Goal: Obtain resource: Download file/media

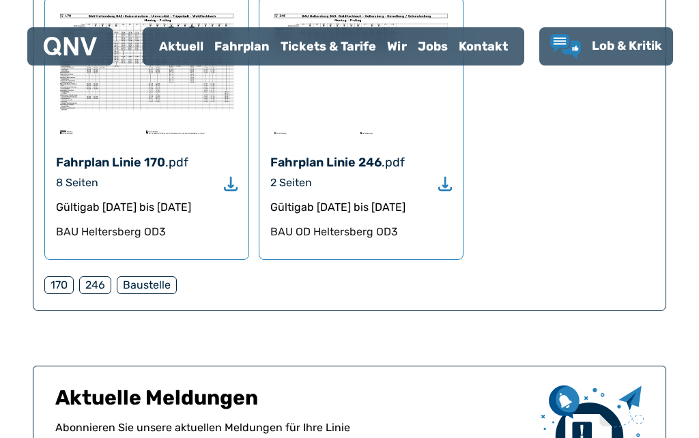
scroll to position [936, 0]
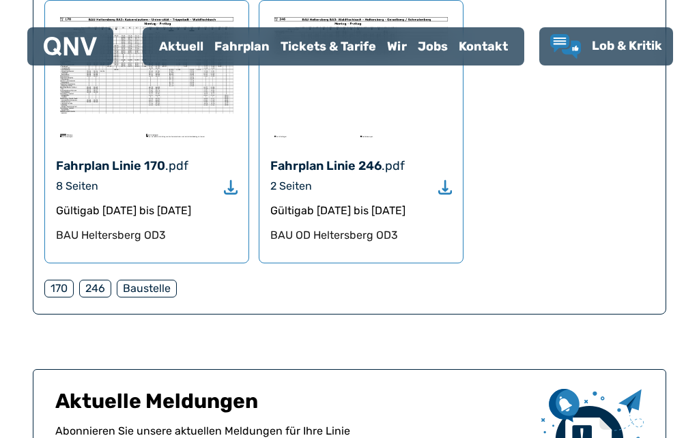
click at [242, 33] on div "Fahrplan" at bounding box center [242, 46] width 66 height 35
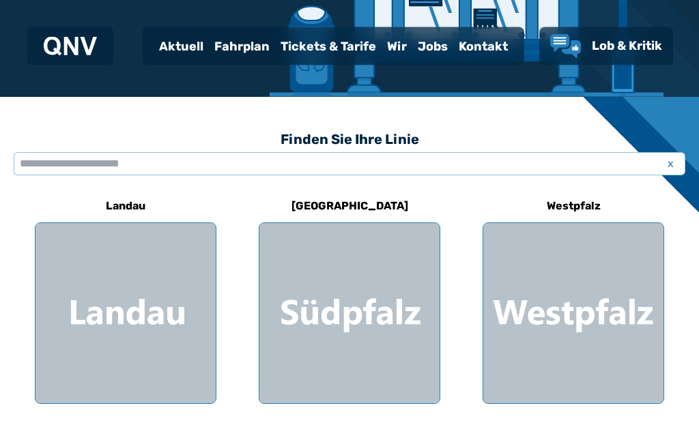
scroll to position [296, 0]
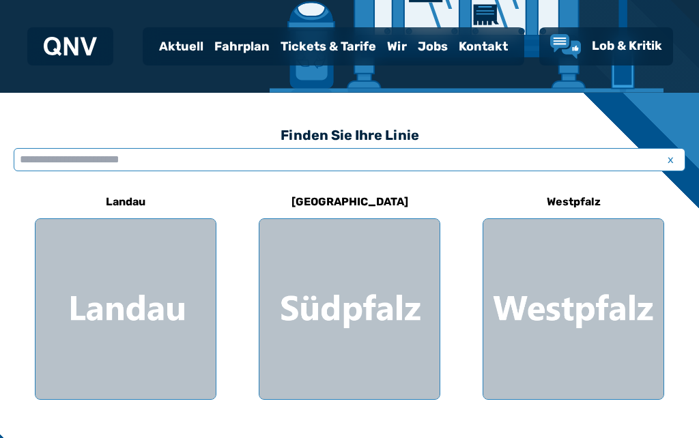
click at [37, 164] on input "text" at bounding box center [350, 159] width 672 height 23
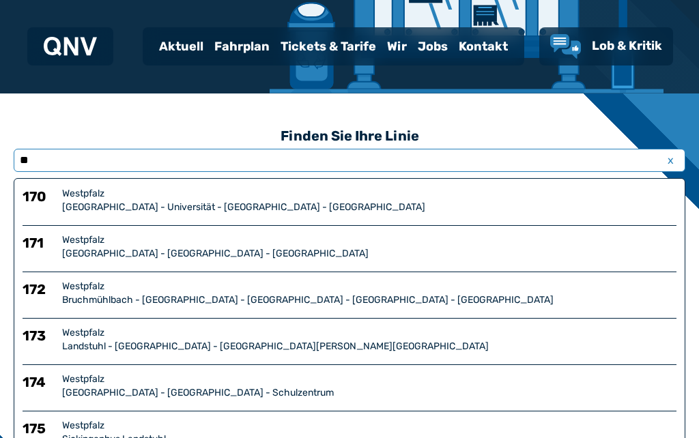
type input "***"
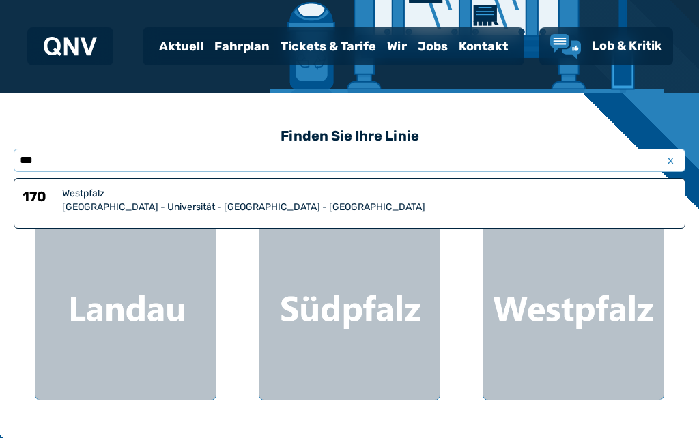
click at [89, 210] on div "[GEOGRAPHIC_DATA] - Universität - [GEOGRAPHIC_DATA] - [GEOGRAPHIC_DATA]" at bounding box center [369, 208] width 614 height 14
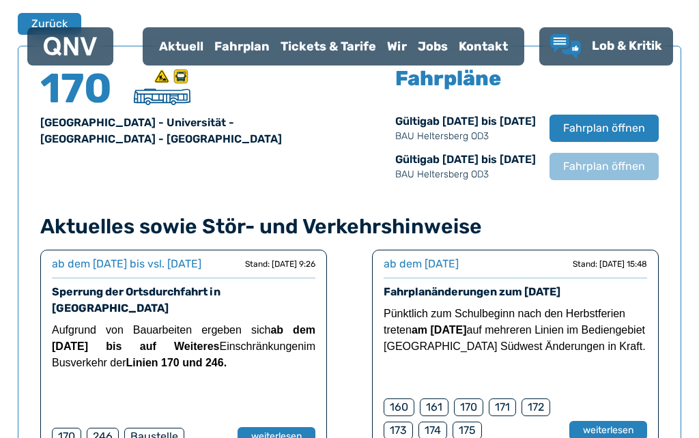
scroll to position [926, 0]
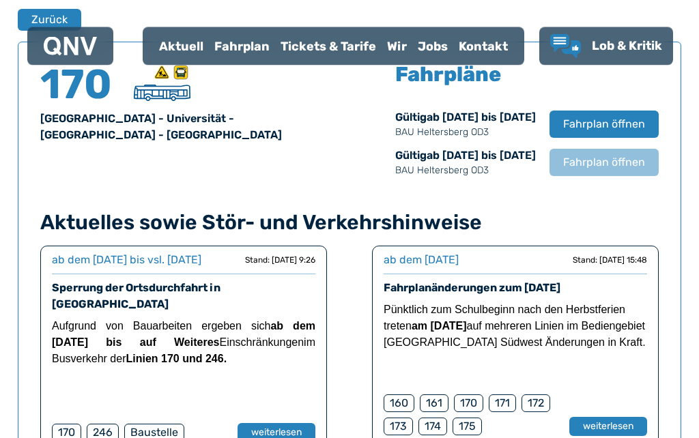
click at [592, 163] on span "Fahrplan öffnen" at bounding box center [604, 163] width 82 height 16
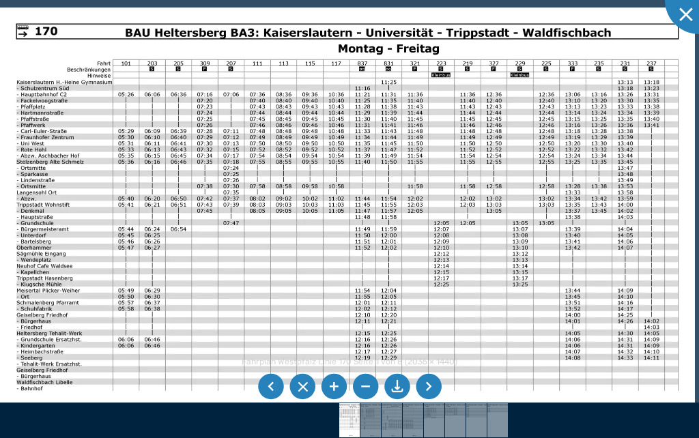
click at [438, 400] on li at bounding box center [429, 387] width 26 height 26
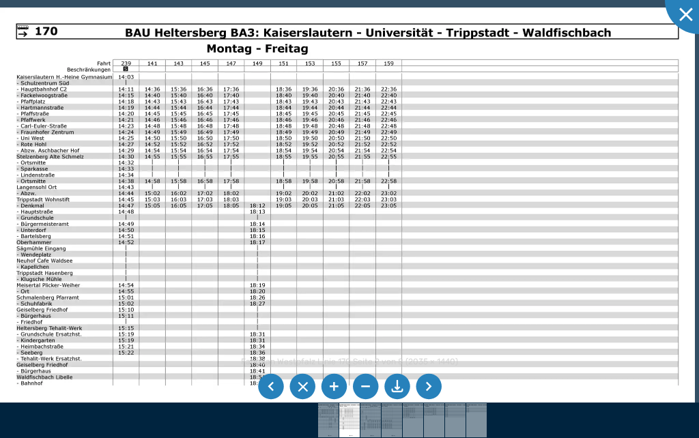
click at [276, 400] on li at bounding box center [271, 387] width 26 height 26
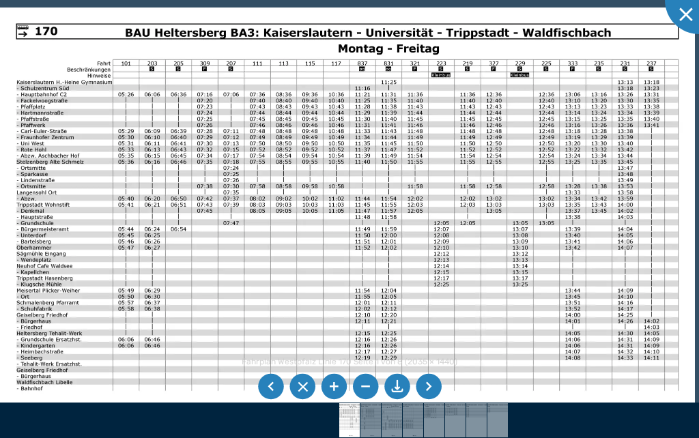
click at [443, 402] on ul at bounding box center [349, 386] width 188 height 31
click at [433, 400] on li at bounding box center [429, 387] width 26 height 26
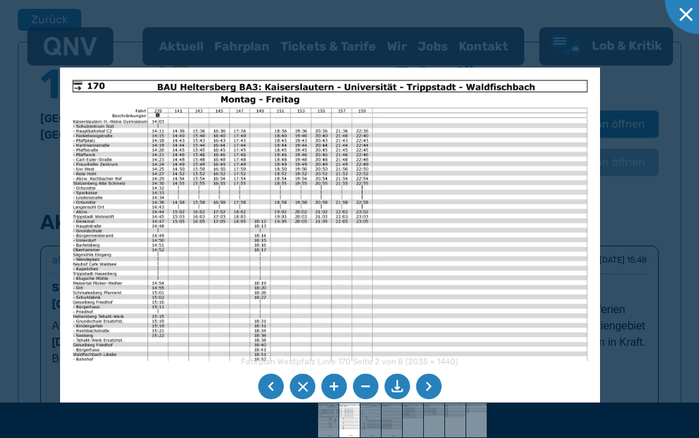
click at [279, 400] on li at bounding box center [271, 387] width 26 height 26
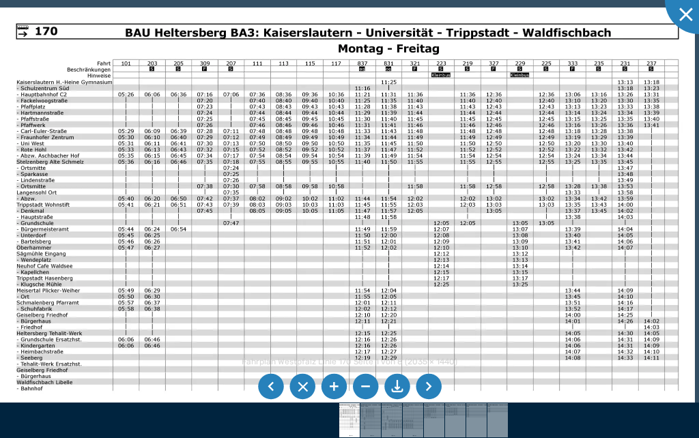
click at [441, 400] on li at bounding box center [429, 387] width 26 height 26
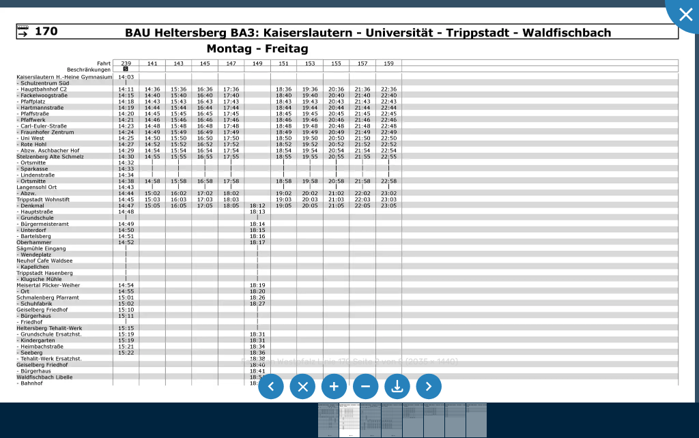
click at [442, 402] on ul at bounding box center [349, 386] width 188 height 31
click at [430, 400] on li at bounding box center [429, 387] width 26 height 26
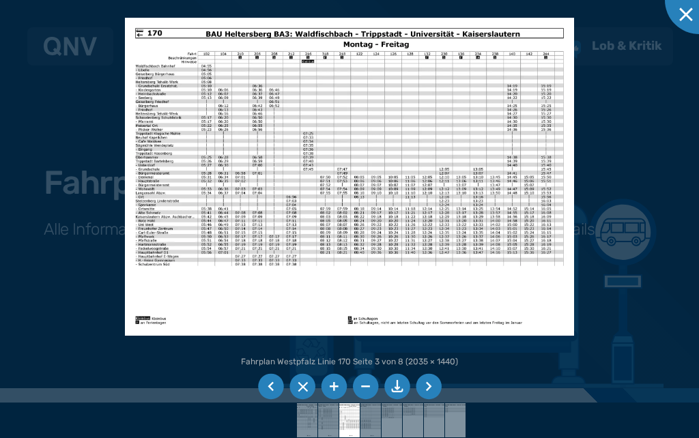
scroll to position [0, 0]
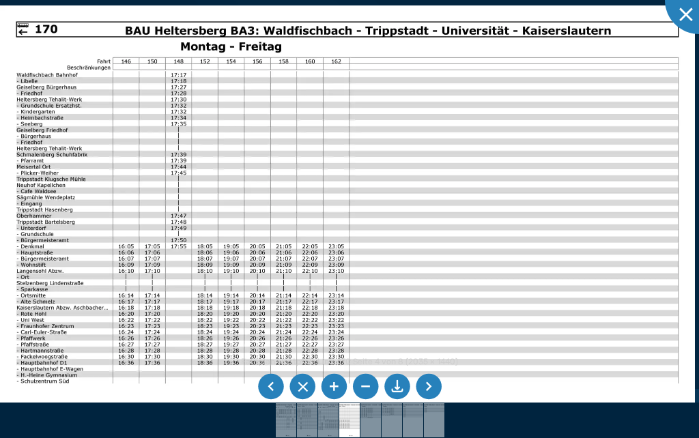
click at [428, 387] on li at bounding box center [429, 387] width 26 height 26
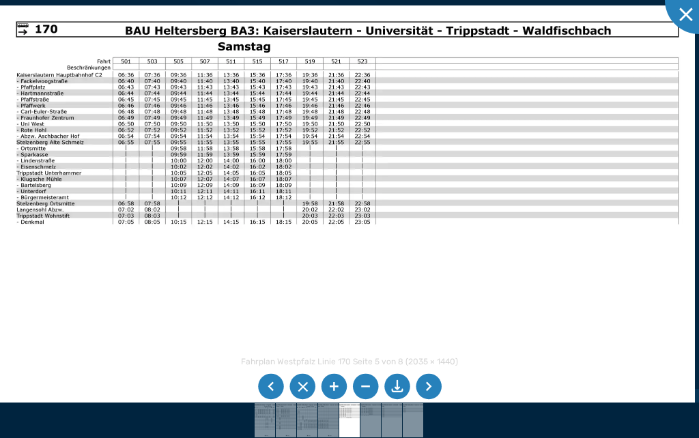
click at [397, 388] on li at bounding box center [397, 387] width 26 height 26
